Goal: Transaction & Acquisition: Purchase product/service

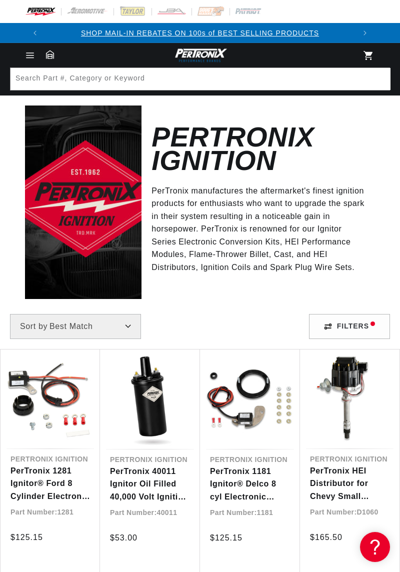
click at [41, 54] on span "Menu" at bounding box center [30, 55] width 22 height 11
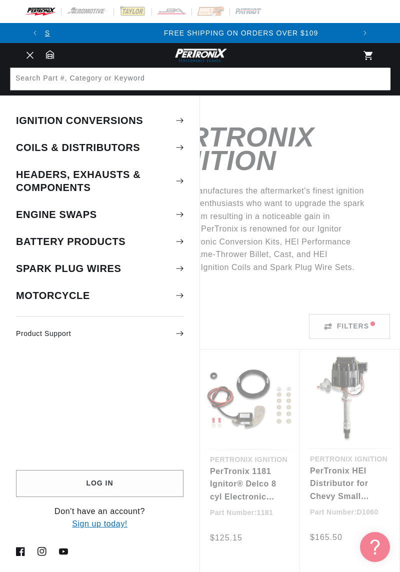
click at [110, 122] on summary "Ignition Conversions" at bounding box center [100, 121] width 200 height 26
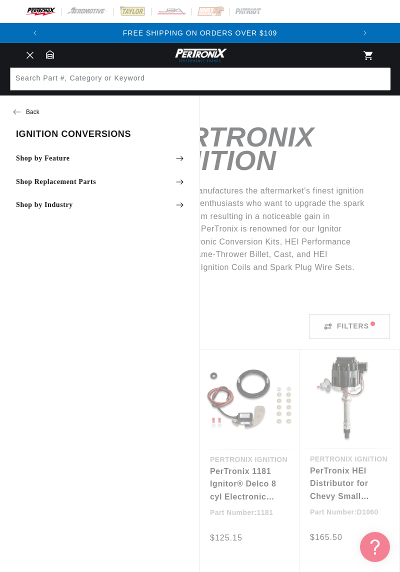
click at [182, 164] on summary "Shop by Feature" at bounding box center [100, 159] width 200 height 22
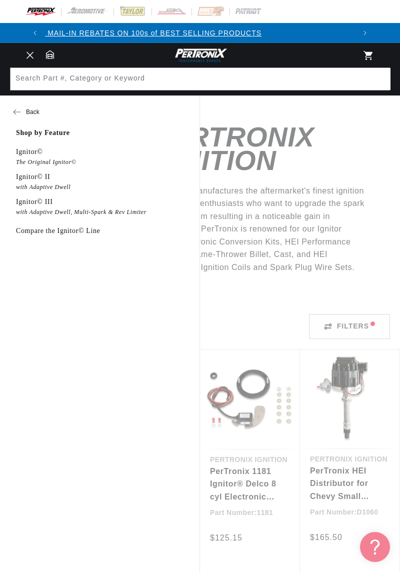
scroll to position [0, 0]
click at [41, 159] on em "The Original Ignitor©" at bounding box center [46, 163] width 60 height 8
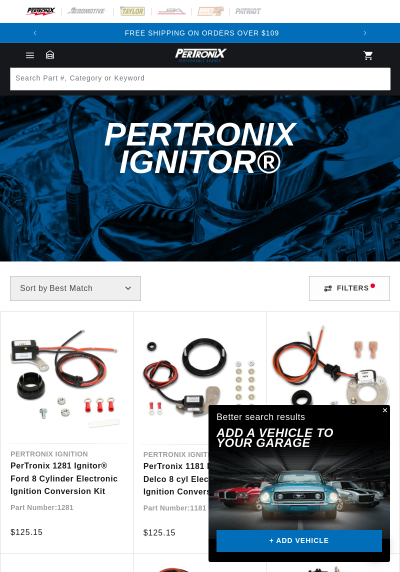
scroll to position [0, 310]
click at [335, 535] on link "+ ADD VEHICLE" at bounding box center [300, 541] width 166 height 23
click at [340, 542] on link "+ ADD VEHICLE" at bounding box center [300, 541] width 166 height 23
click at [305, 542] on link "+ ADD VEHICLE" at bounding box center [300, 541] width 166 height 23
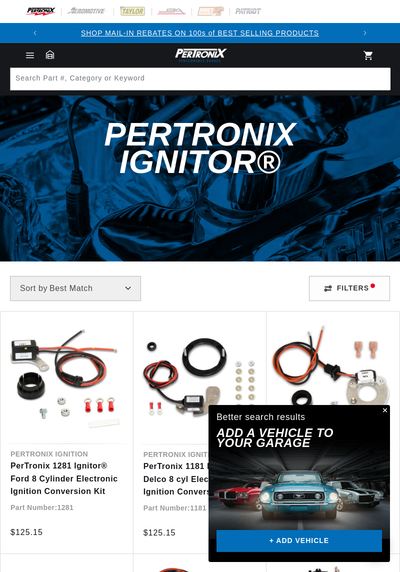
click at [389, 413] on button "Close" at bounding box center [384, 411] width 12 height 12
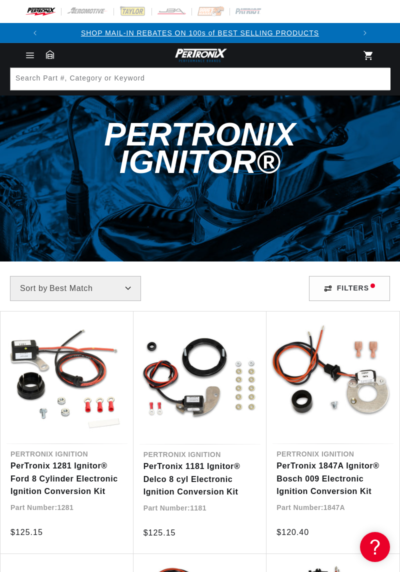
click at [30, 58] on icon "Menu" at bounding box center [30, 58] width 7 height 0
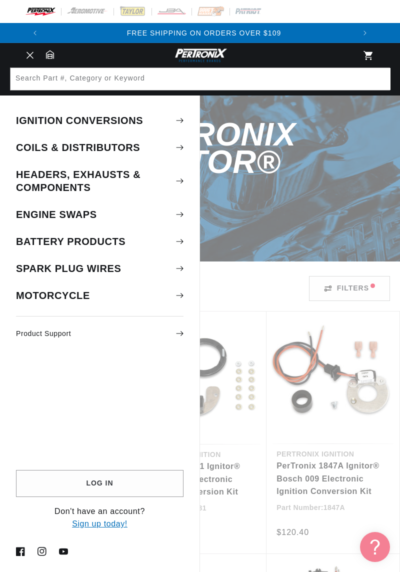
scroll to position [0, 310]
click at [41, 61] on summary "Menu" at bounding box center [30, 55] width 22 height 11
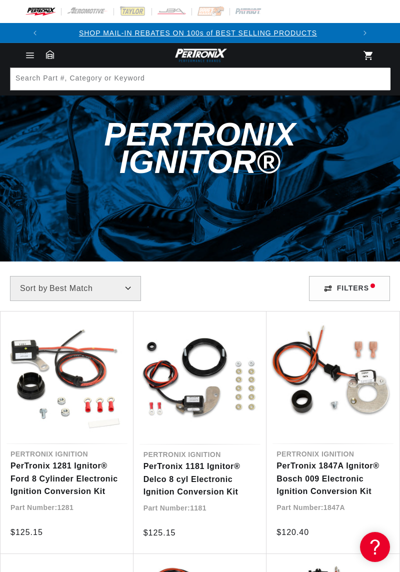
scroll to position [0, 0]
click at [125, 276] on select "Best Match Featured Name, A-Z Name, Z-A Price, Low to High Price, High to Low" at bounding box center [75, 288] width 131 height 25
click at [127, 276] on select "Best Match Featured Name, A-Z Name, Z-A Price, Low to High Price, High to Low" at bounding box center [75, 288] width 131 height 25
click at [371, 276] on div "Filters" at bounding box center [349, 288] width 81 height 25
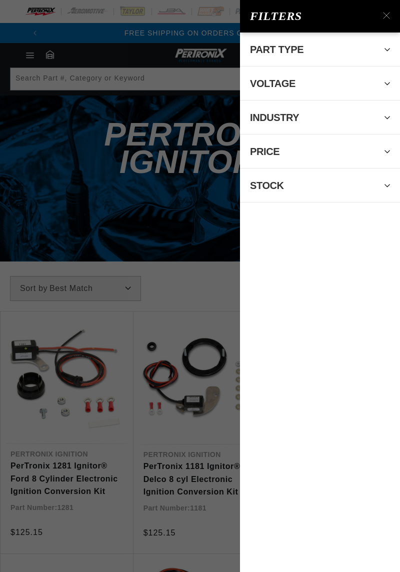
scroll to position [0, 310]
click at [334, 290] on div "Part Type 0 selected Reset Ignition Conversion Kit 381 Voltage 0 selected Reset…" at bounding box center [320, 303] width 160 height 540
click at [186, 206] on div "Filters Part Type 0 selected Reset Ignition Conversion Kit 381 Voltage 0 select…" at bounding box center [200, 286] width 400 height 572
